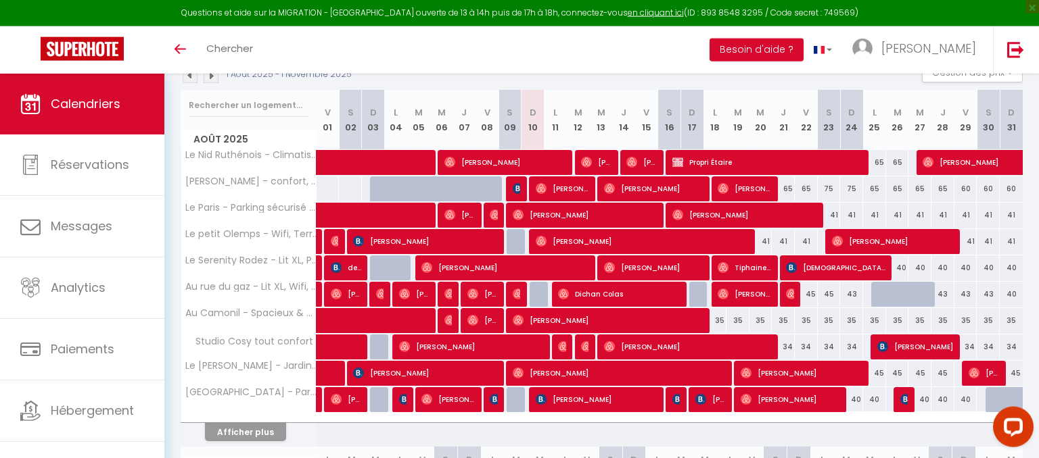
scroll to position [176, 0]
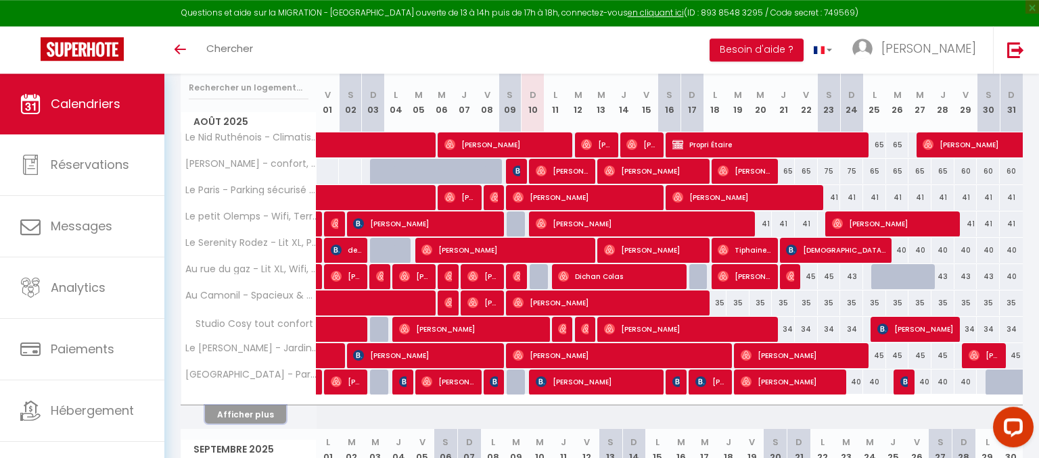
click at [265, 408] on button "Afficher plus" at bounding box center [245, 415] width 81 height 18
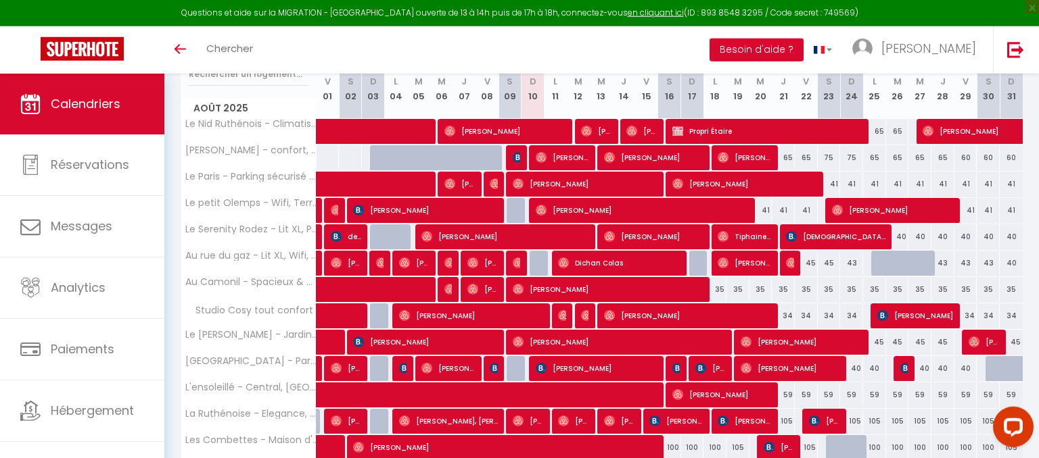
scroll to position [184, 0]
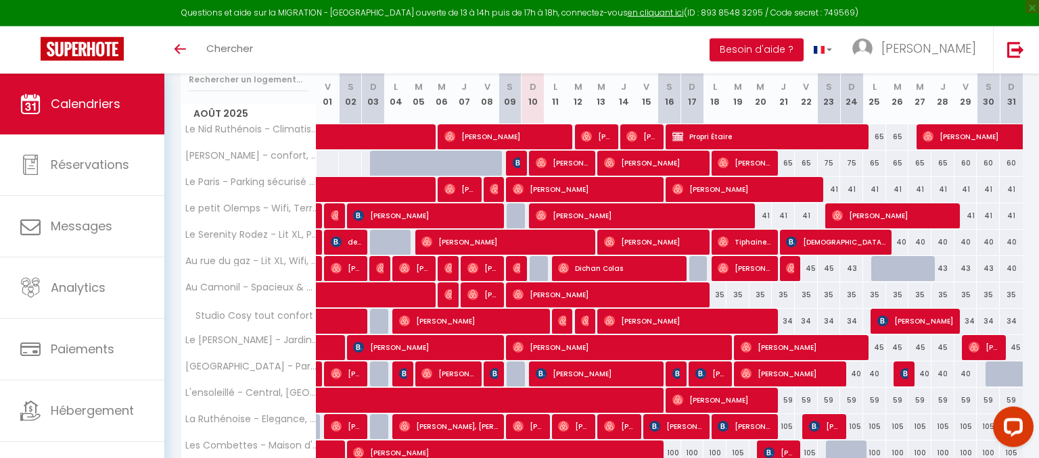
click at [667, 451] on div "100" at bounding box center [669, 453] width 23 height 25
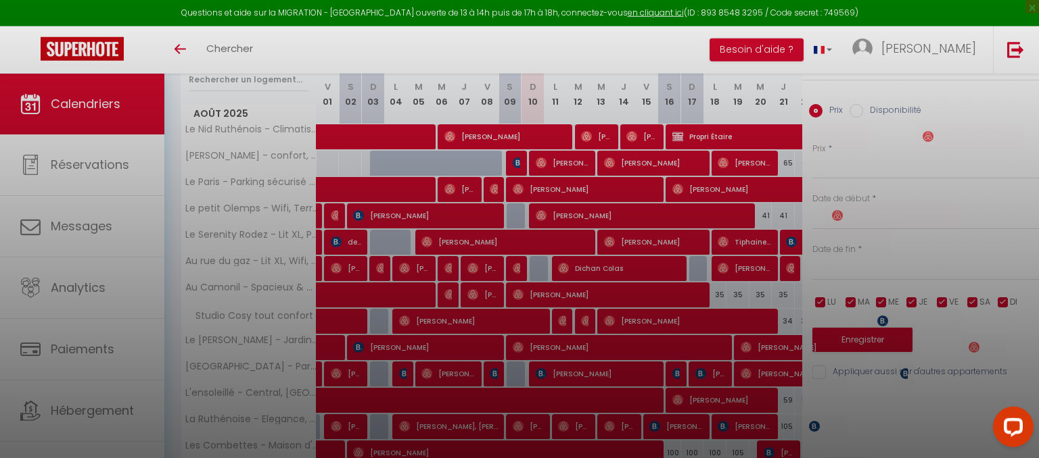
type input "100"
select select "1"
type input "[PERSON_NAME] 16 Août 2025"
type input "Dim 17 Août 2025"
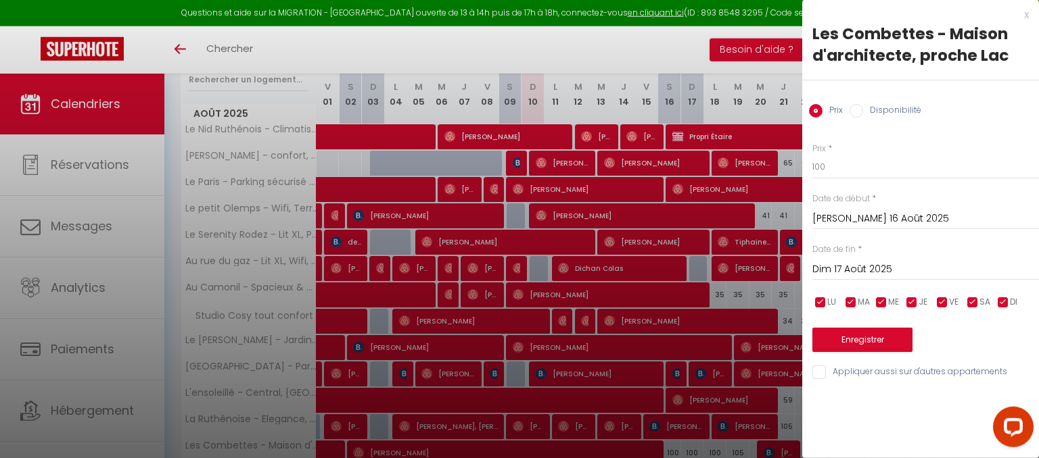
click at [855, 116] on input "Disponibilité" at bounding box center [856, 111] width 14 height 14
radio input "true"
radio input "false"
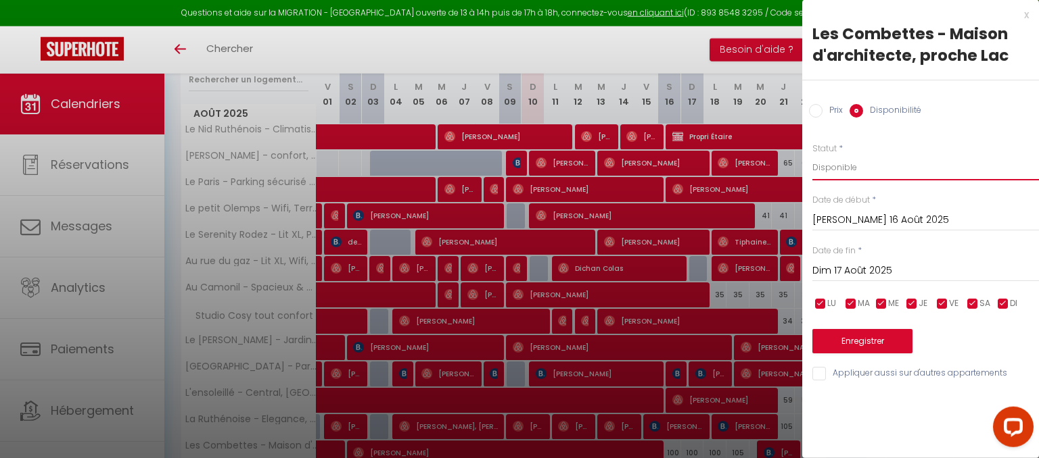
select select "0"
click option "Indisponible" at bounding box center [0, 0] width 0 height 0
click at [873, 343] on button "Enregistrer" at bounding box center [862, 341] width 100 height 24
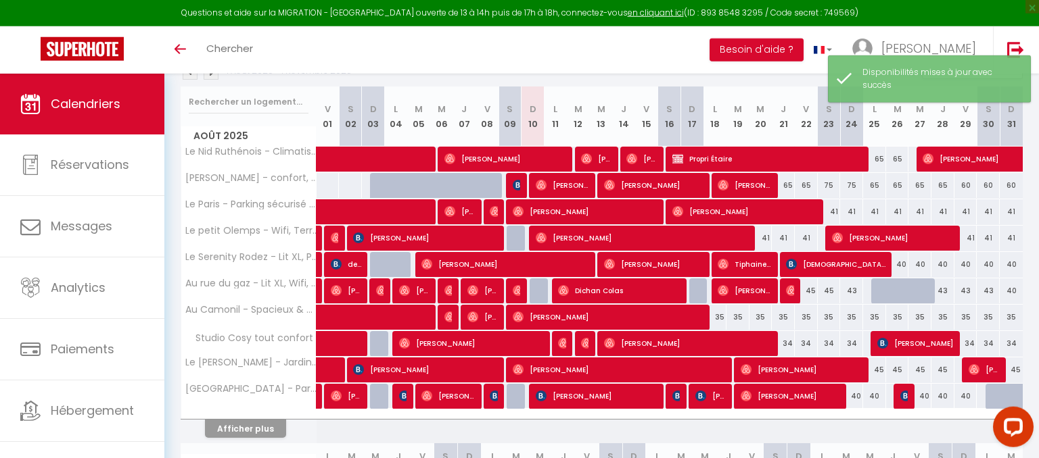
scroll to position [178, 0]
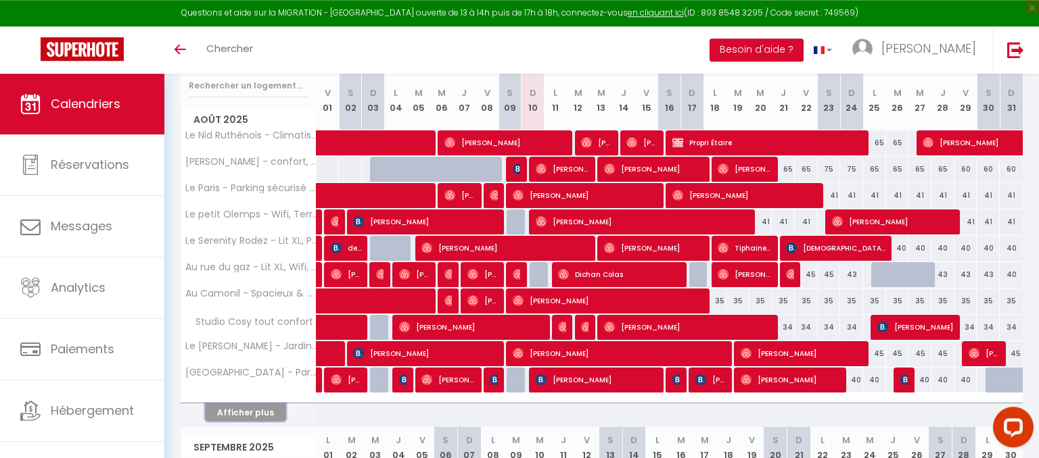
click at [251, 408] on button "Afficher plus" at bounding box center [245, 413] width 81 height 18
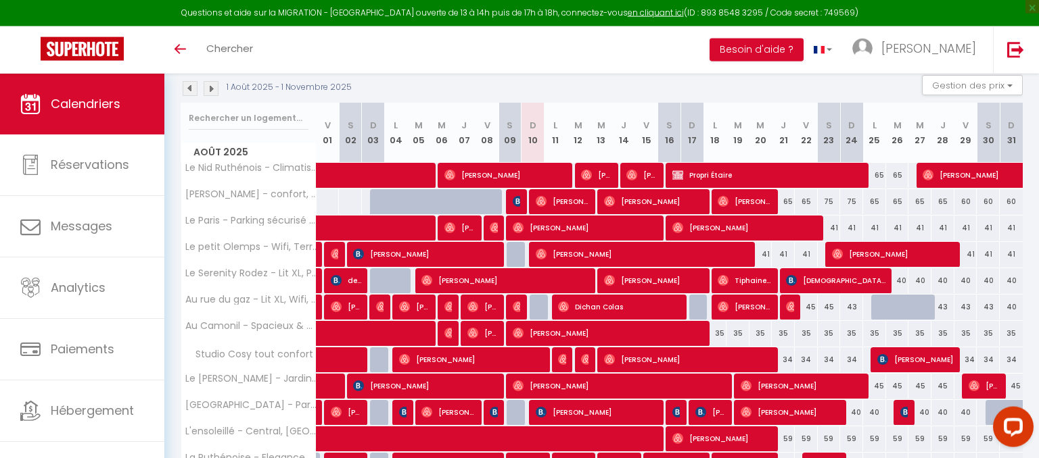
scroll to position [141, 0]
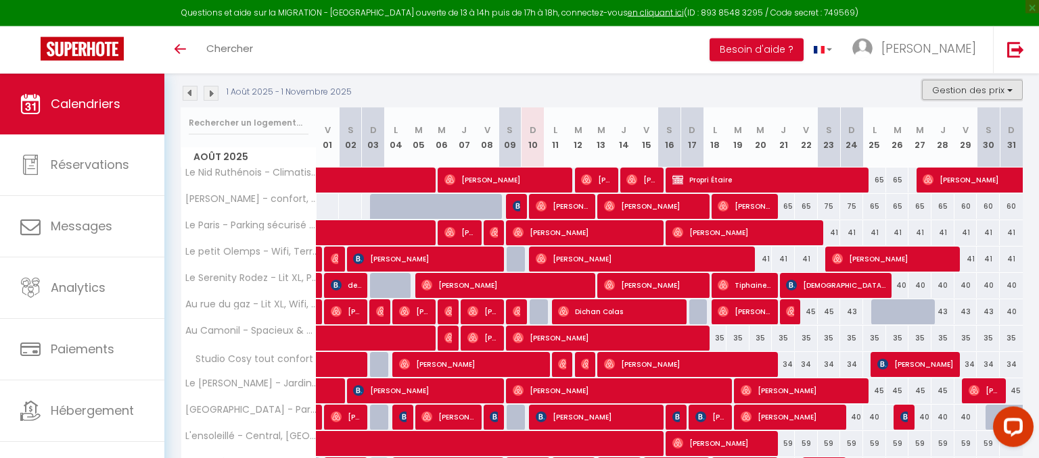
click at [1006, 89] on button "Gestion des prix" at bounding box center [972, 90] width 101 height 20
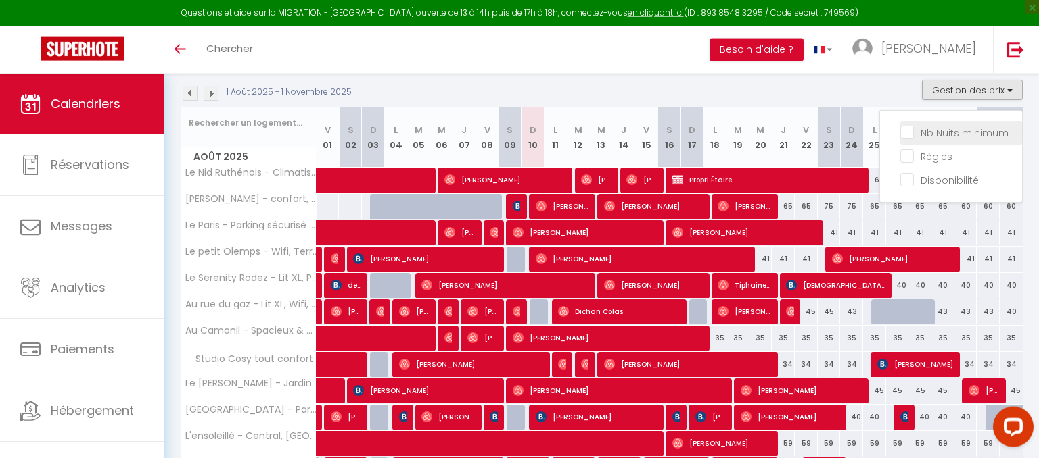
click at [905, 131] on input "Nb Nuits minimum" at bounding box center [961, 132] width 122 height 14
checkbox input "true"
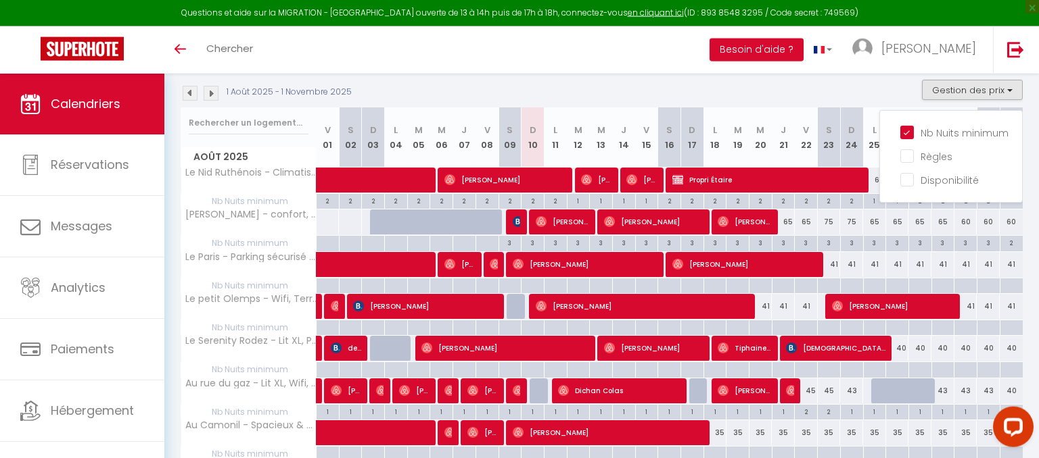
select select
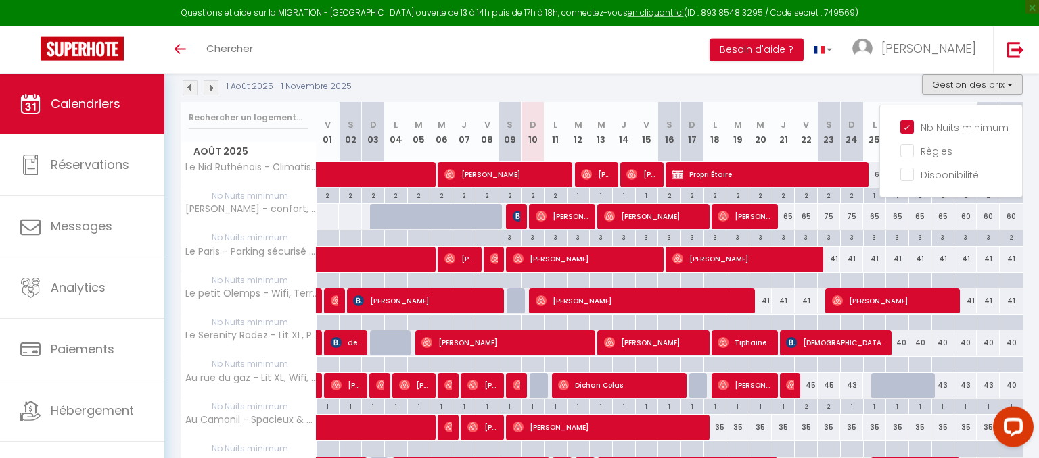
scroll to position [139, 0]
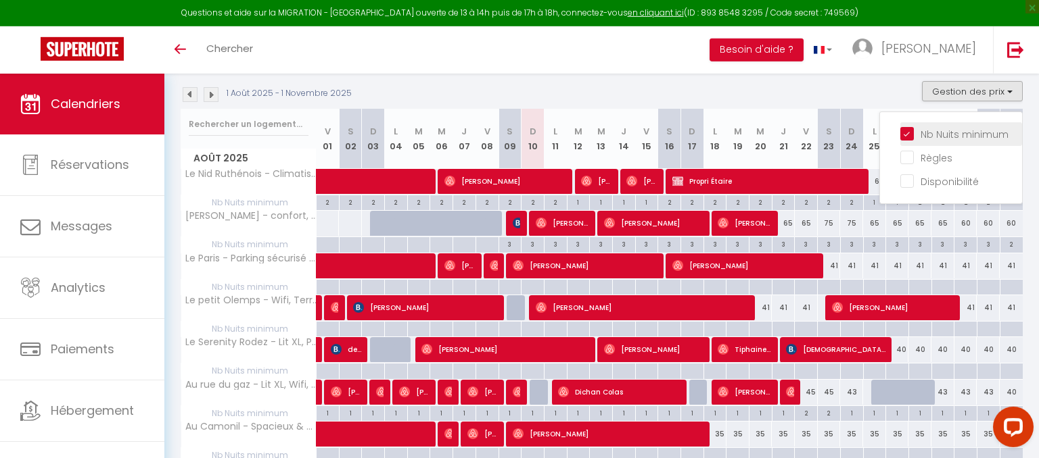
click at [913, 135] on input "Nb Nuits minimum" at bounding box center [961, 133] width 122 height 14
checkbox input "false"
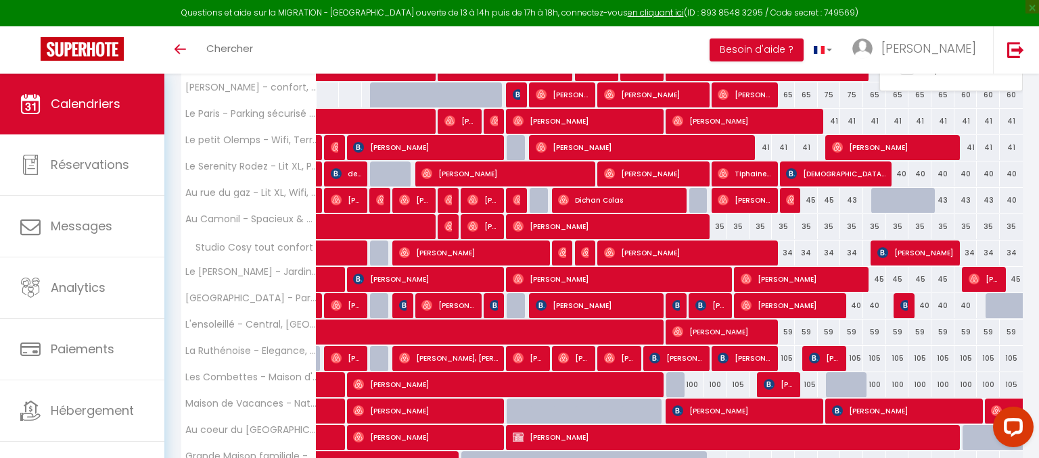
scroll to position [298, 0]
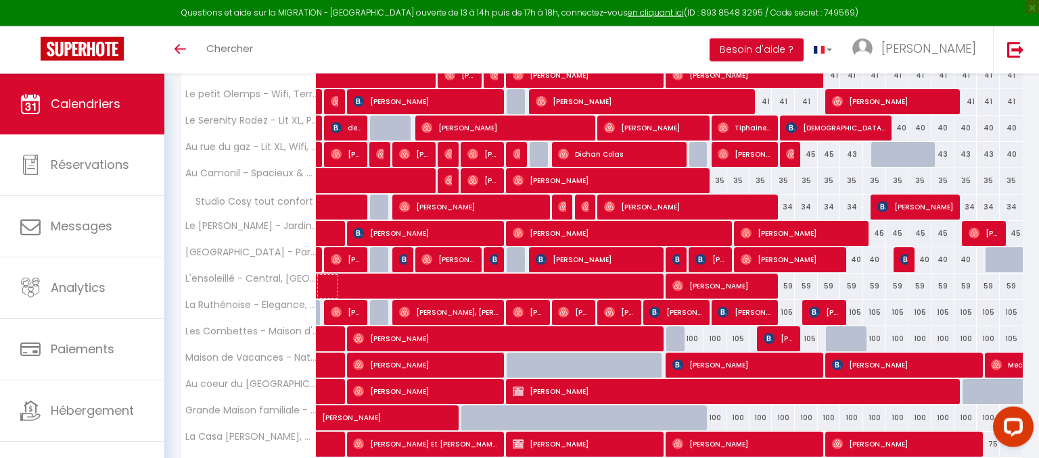
click at [784, 287] on span at bounding box center [564, 287] width 467 height 26
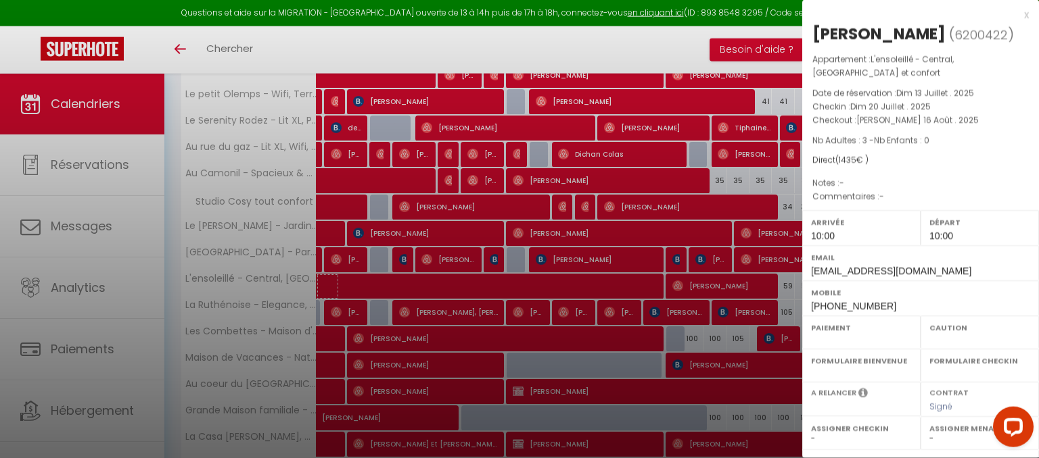
select select "OK"
select select "KO"
select select "0"
select select "1"
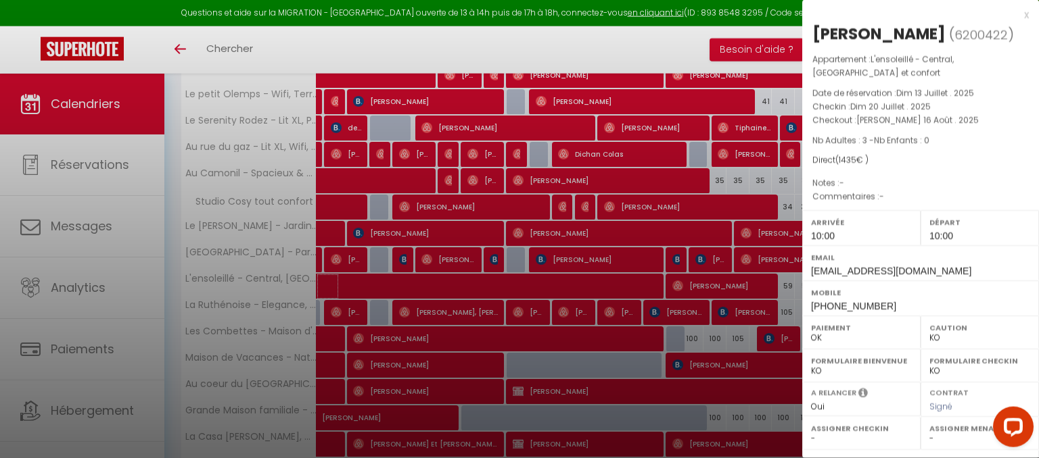
select select
select select "35117"
click at [1026, 17] on div "x" at bounding box center [915, 15] width 227 height 16
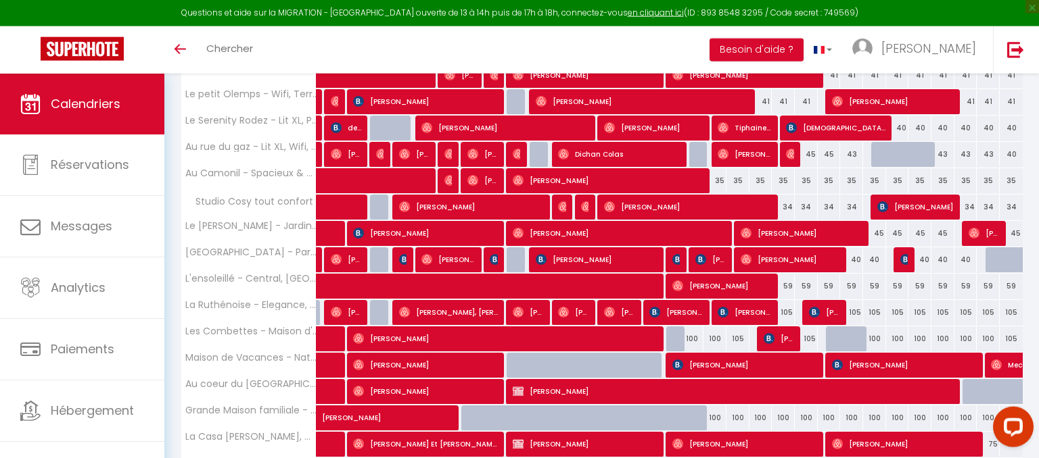
click at [800, 284] on div "59" at bounding box center [806, 286] width 23 height 25
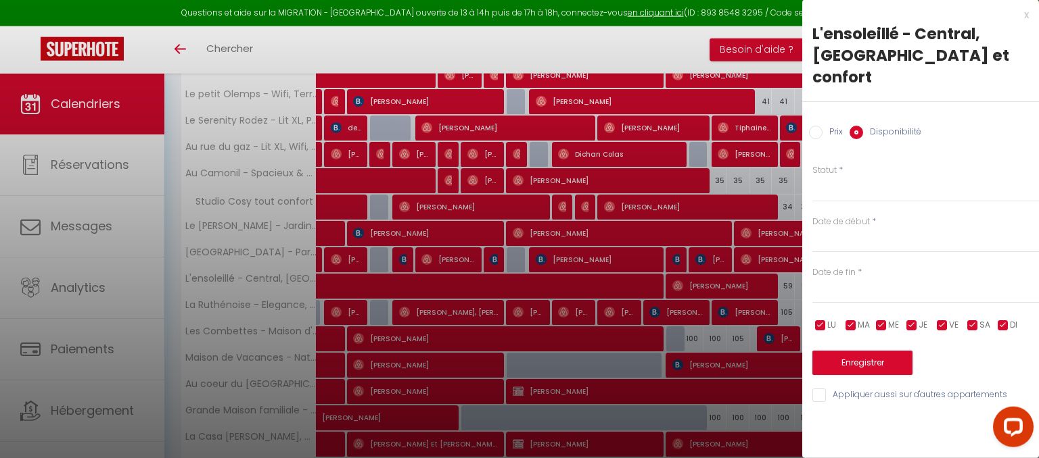
select select "1"
type input "Ven 22 Août 2025"
type input "Sam 23 Août 2025"
click at [901, 233] on input "Ven 22 Août 2025" at bounding box center [925, 242] width 227 height 18
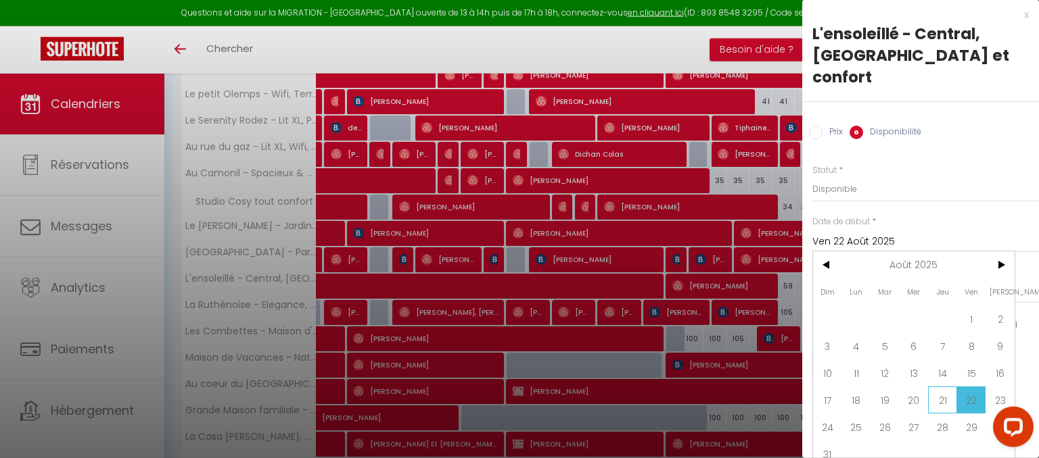
click at [943, 387] on span "21" at bounding box center [942, 400] width 29 height 27
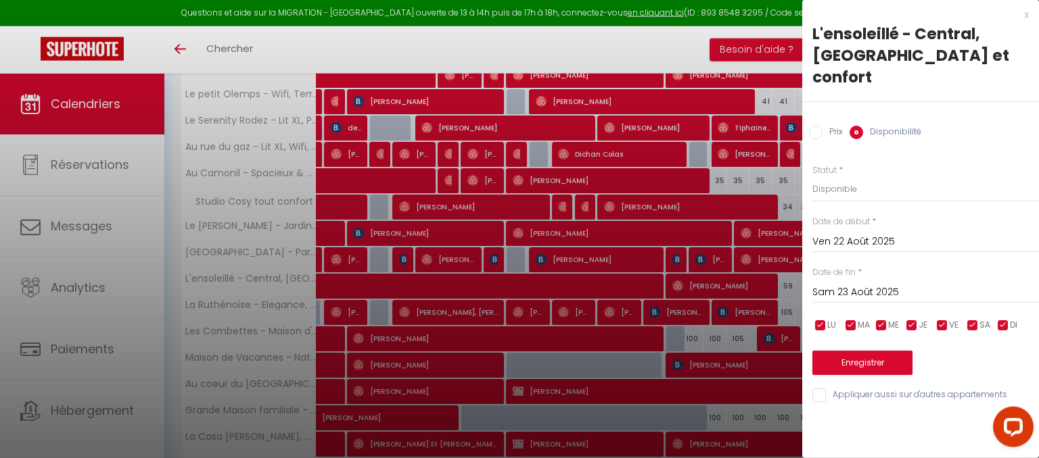
type input "[DEMOGRAPHIC_DATA] 21 Août 2025"
click at [918, 284] on input "Sam 23 Août 2025" at bounding box center [925, 293] width 227 height 18
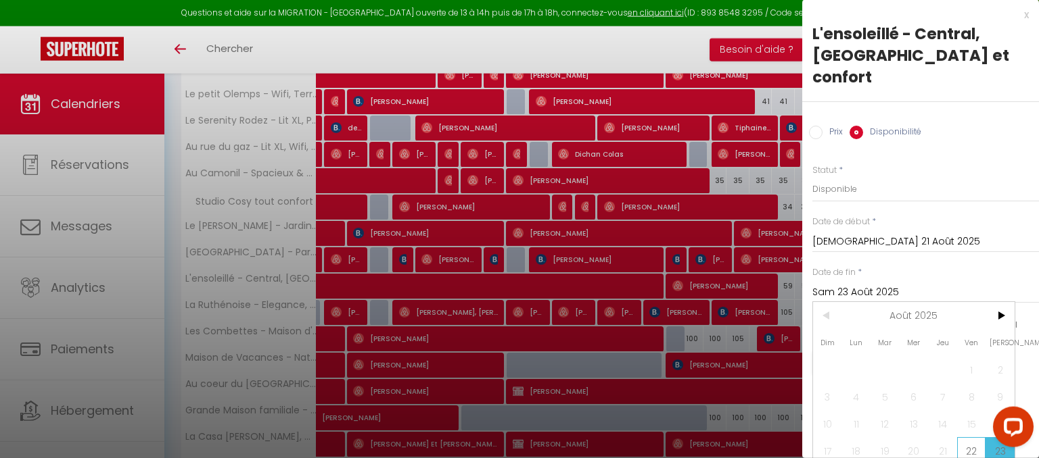
click at [969, 438] on span "22" at bounding box center [971, 451] width 29 height 27
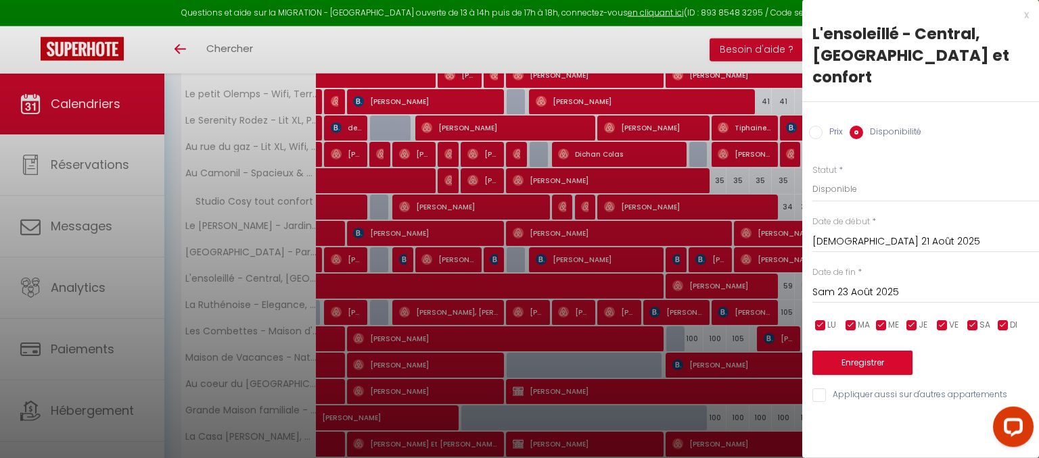
type input "Ven 22 Août 2025"
click at [812, 176] on select "Disponible Indisponible" at bounding box center [925, 189] width 227 height 26
select select "0"
click option "Indisponible" at bounding box center [0, 0] width 0 height 0
click at [861, 351] on button "Enregistrer" at bounding box center [862, 363] width 100 height 24
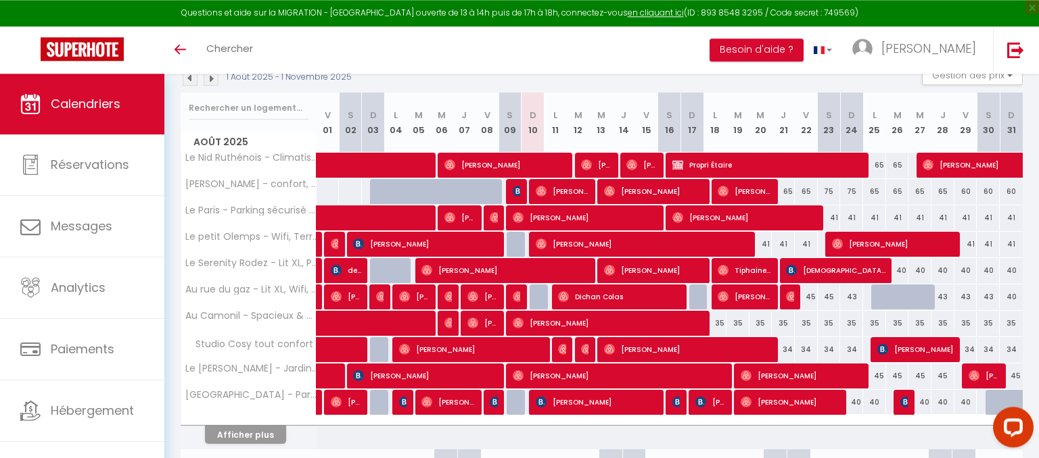
scroll to position [162, 0]
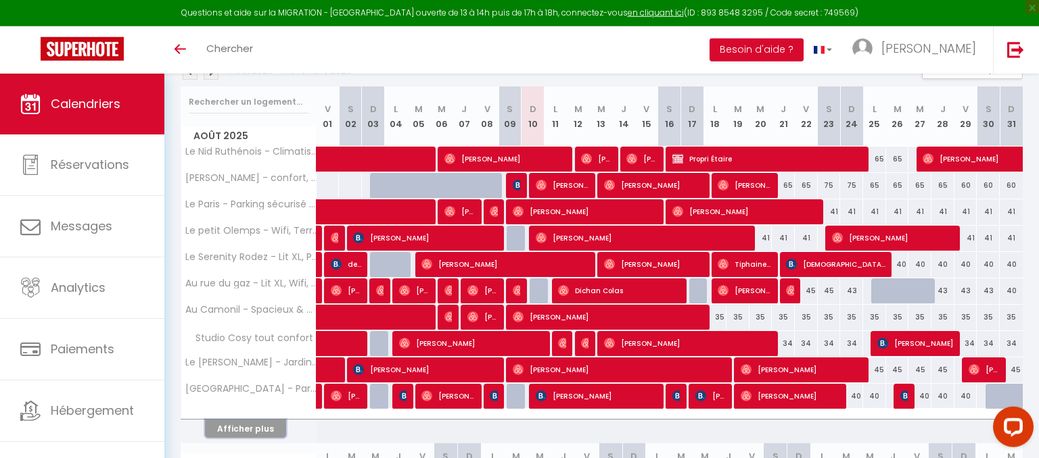
click at [210, 422] on button "Afficher plus" at bounding box center [245, 429] width 81 height 18
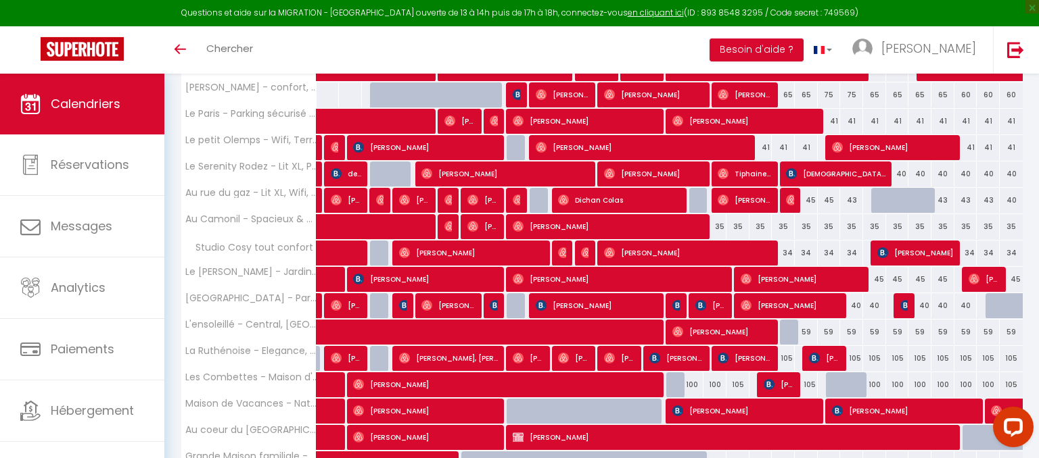
scroll to position [255, 0]
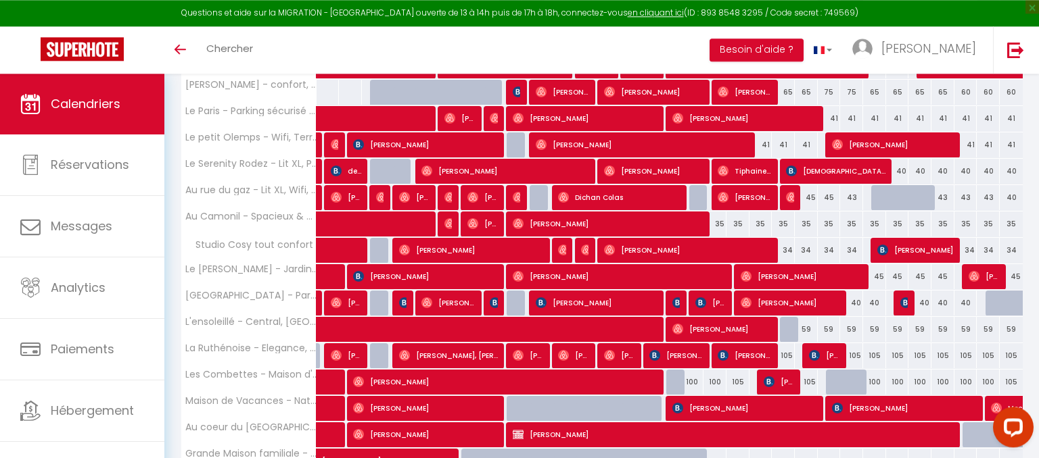
click at [784, 357] on div "105" at bounding box center [783, 356] width 23 height 25
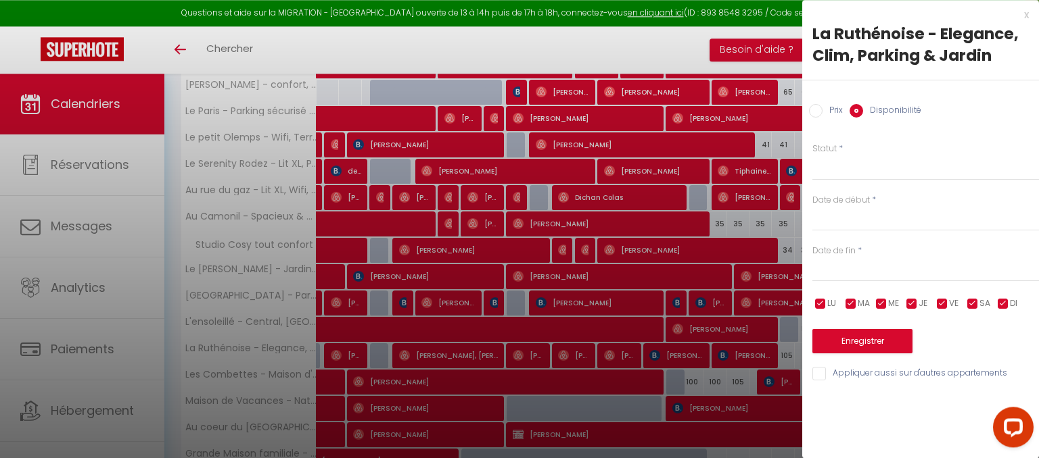
select select "1"
type input "[DEMOGRAPHIC_DATA] 21 Août 2025"
type input "Ven 22 Août 2025"
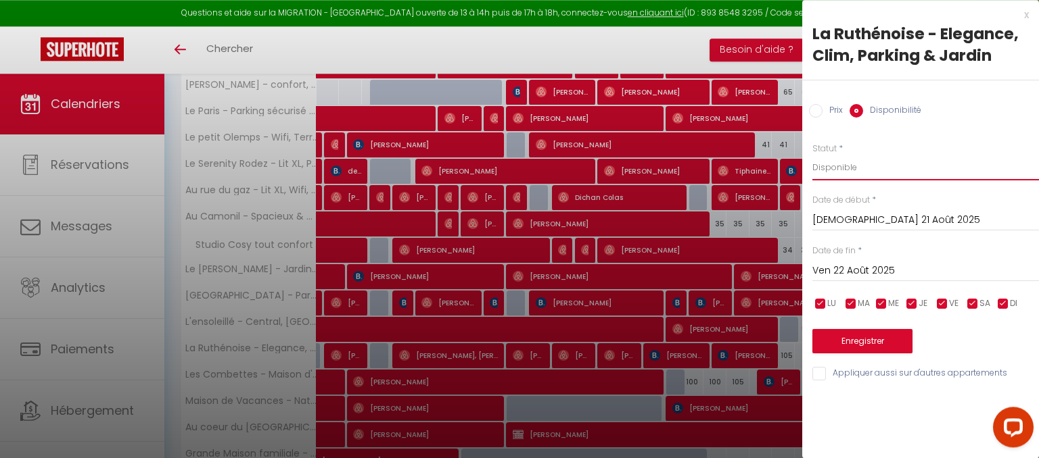
click at [812, 155] on select "Disponible Indisponible" at bounding box center [925, 168] width 227 height 26
select select "0"
click option "Indisponible" at bounding box center [0, 0] width 0 height 0
click at [867, 336] on button "Enregistrer" at bounding box center [862, 341] width 100 height 24
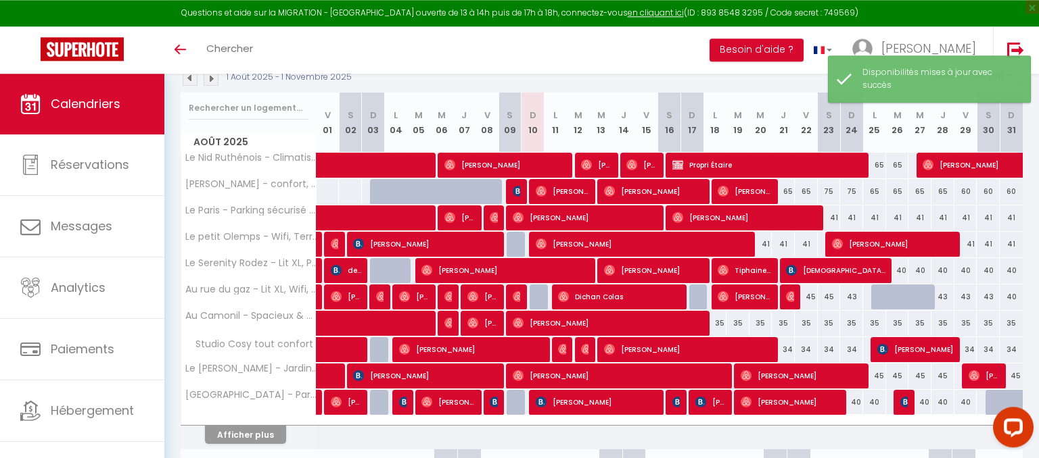
scroll to position [166, 0]
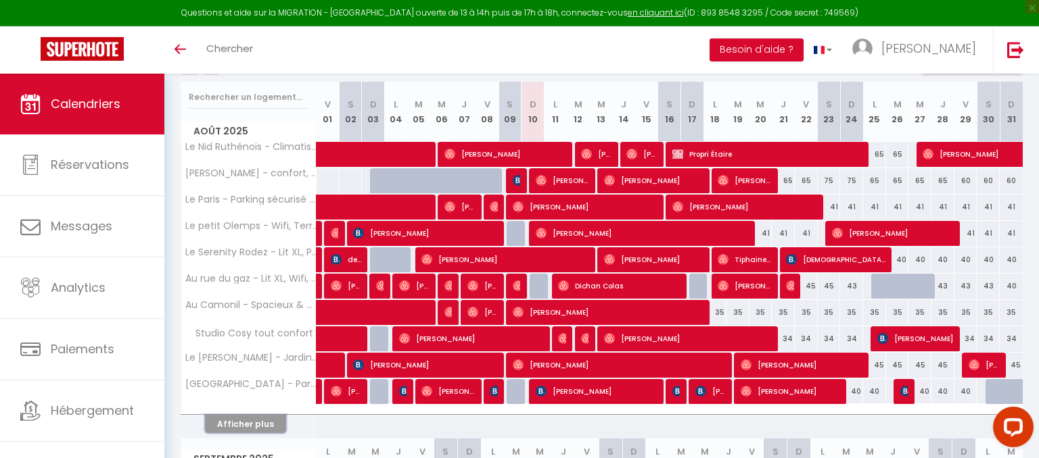
click at [269, 427] on button "Afficher plus" at bounding box center [245, 424] width 81 height 18
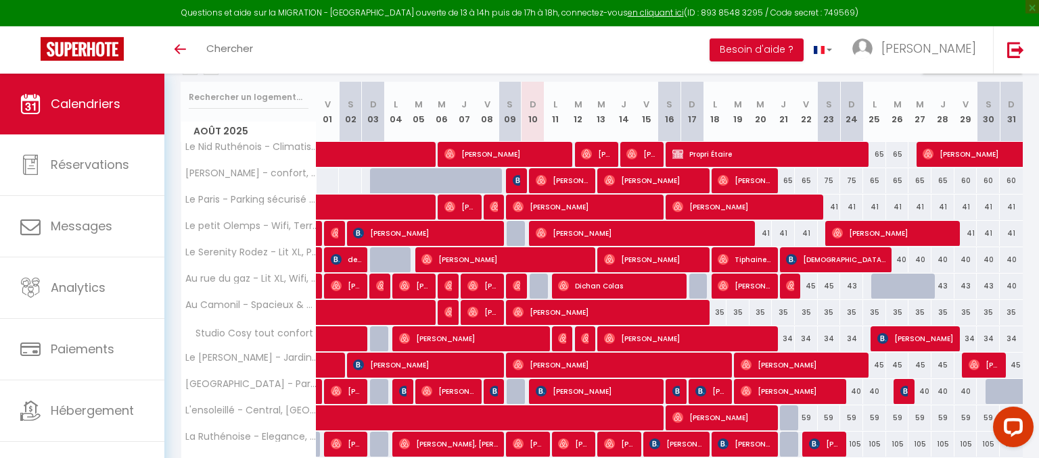
click at [722, 312] on div "35" at bounding box center [714, 312] width 23 height 25
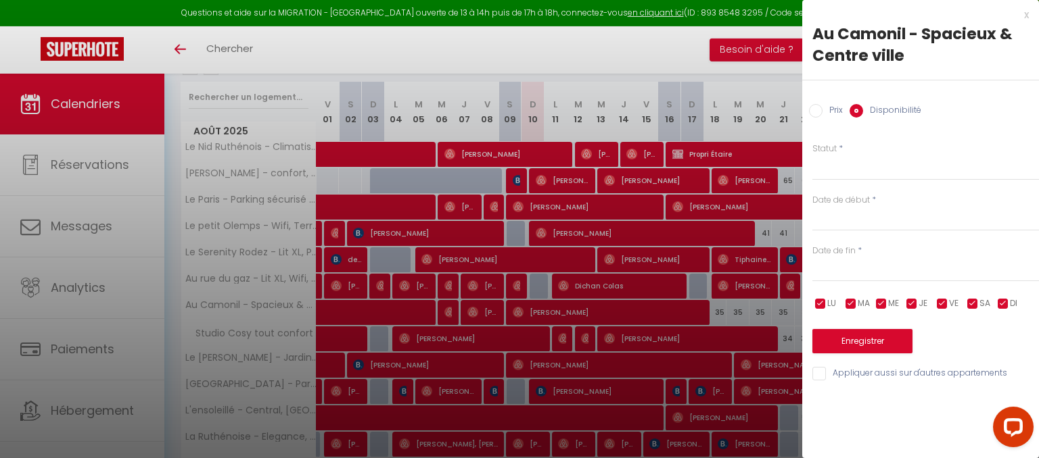
select select "1"
type input "Lun 18 Août 2025"
type input "[DATE] Août 2025"
click at [812, 155] on select "Disponible Indisponible" at bounding box center [925, 168] width 227 height 26
select select "0"
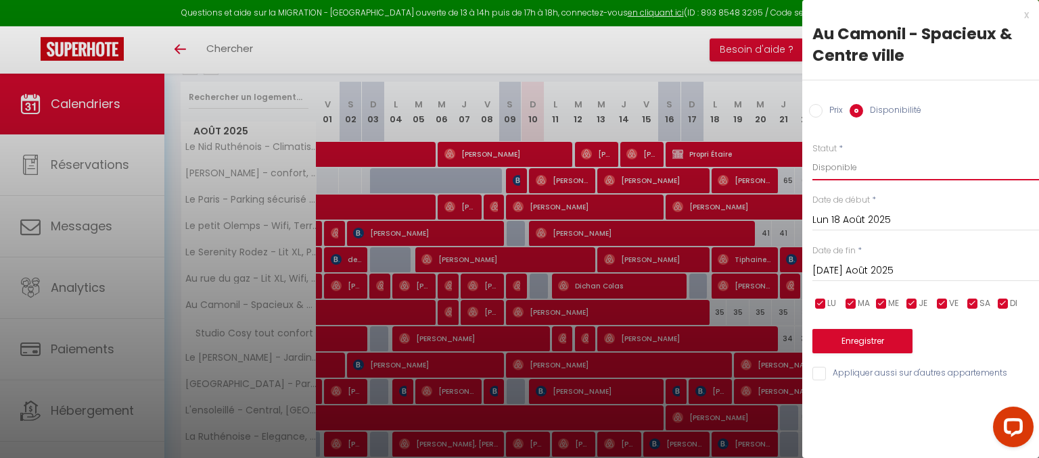
click option "Indisponible" at bounding box center [0, 0] width 0 height 0
click at [843, 344] on button "Enregistrer" at bounding box center [862, 341] width 100 height 24
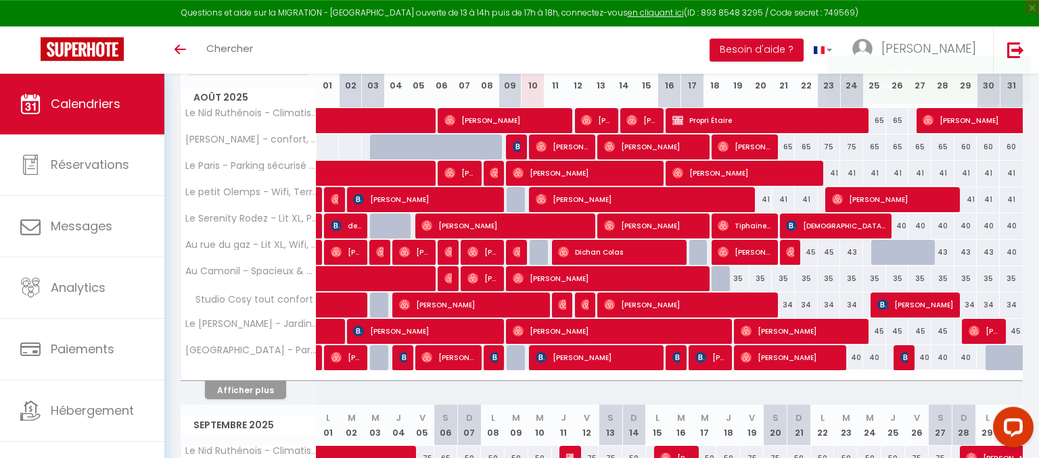
scroll to position [202, 0]
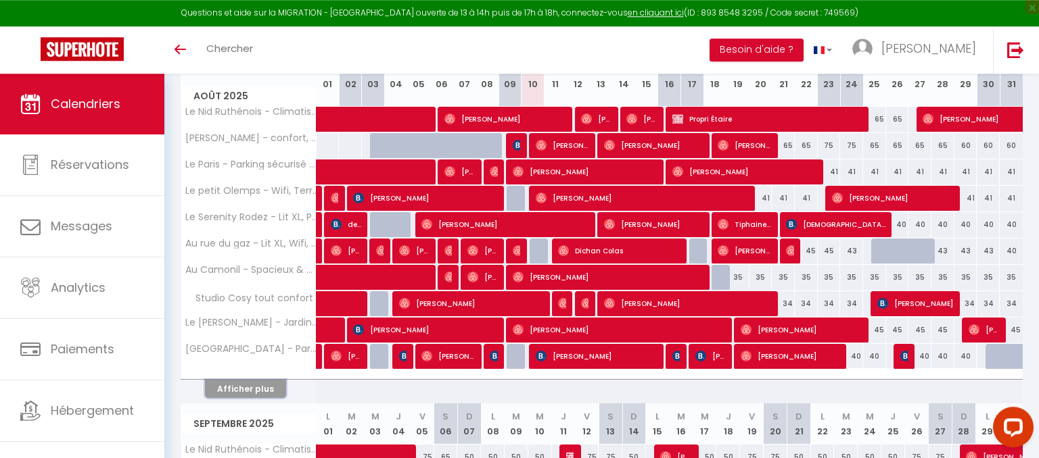
click at [245, 385] on button "Afficher plus" at bounding box center [245, 389] width 81 height 18
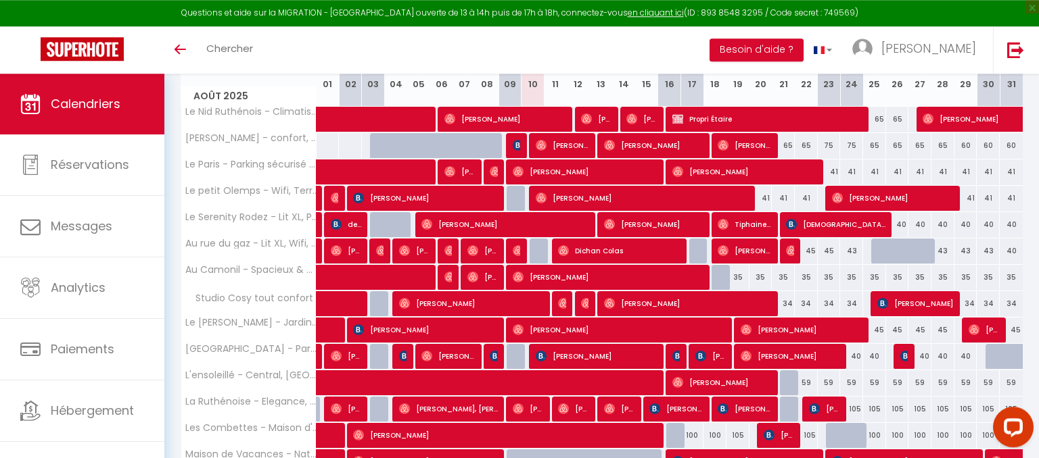
click at [810, 436] on div "105" at bounding box center [806, 435] width 23 height 25
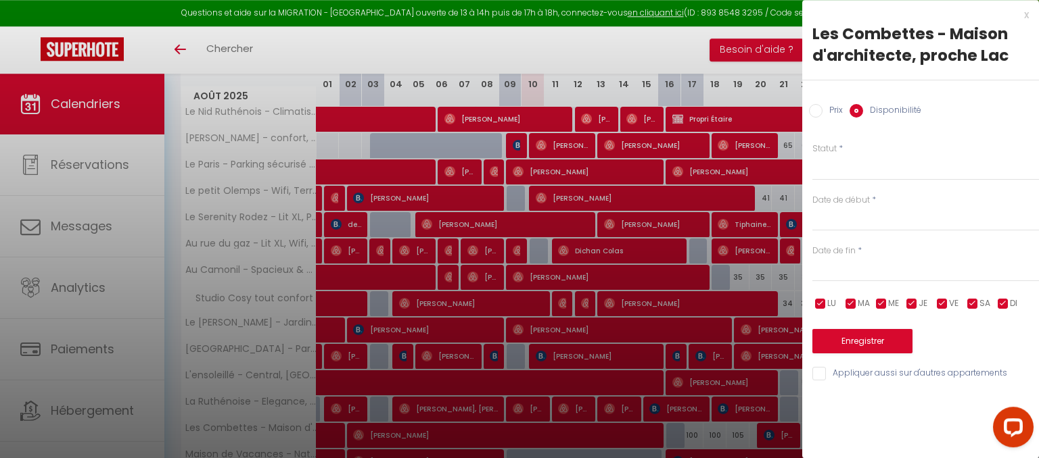
select select "1"
type input "Ven 22 Août 2025"
type input "Sam 23 Août 2025"
click at [812, 155] on select "Disponible Indisponible" at bounding box center [925, 168] width 227 height 26
select select "0"
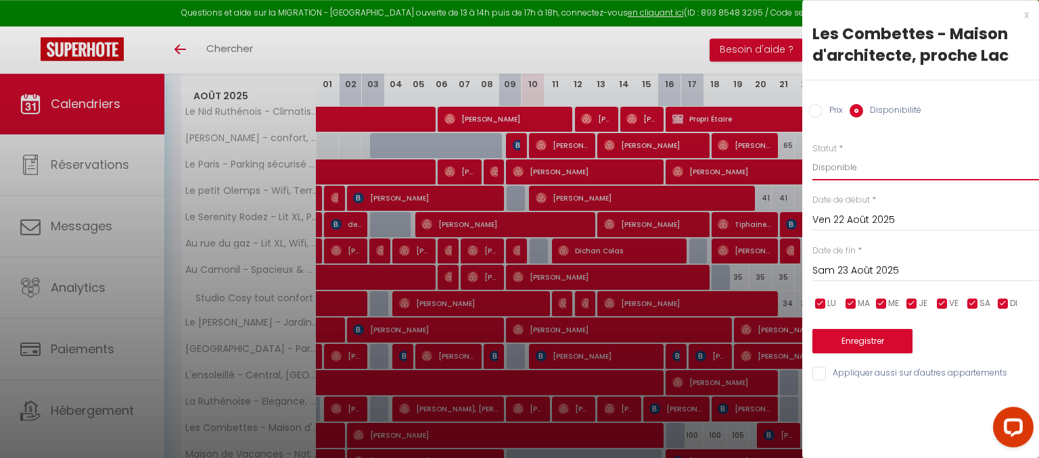
click option "Indisponible" at bounding box center [0, 0] width 0 height 0
click at [864, 336] on button "Enregistrer" at bounding box center [862, 341] width 100 height 24
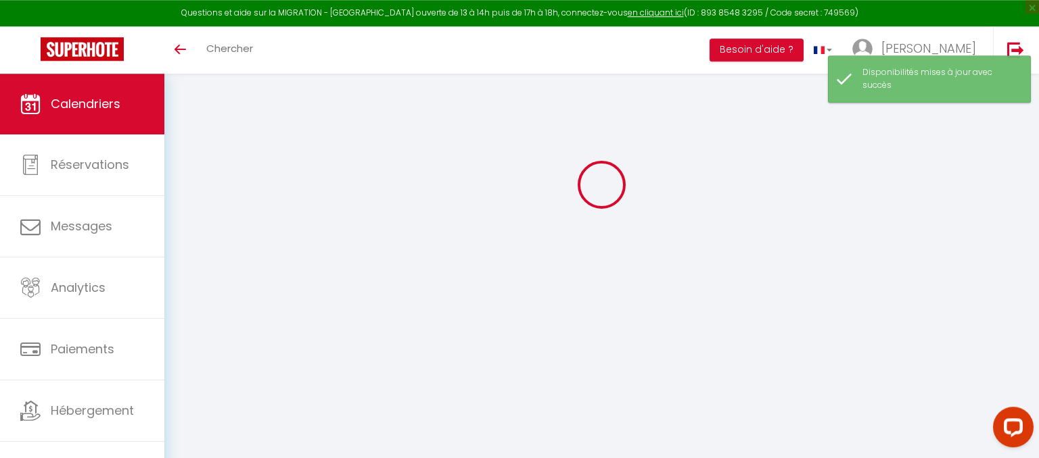
scroll to position [73, 0]
